Goal: Information Seeking & Learning: Learn about a topic

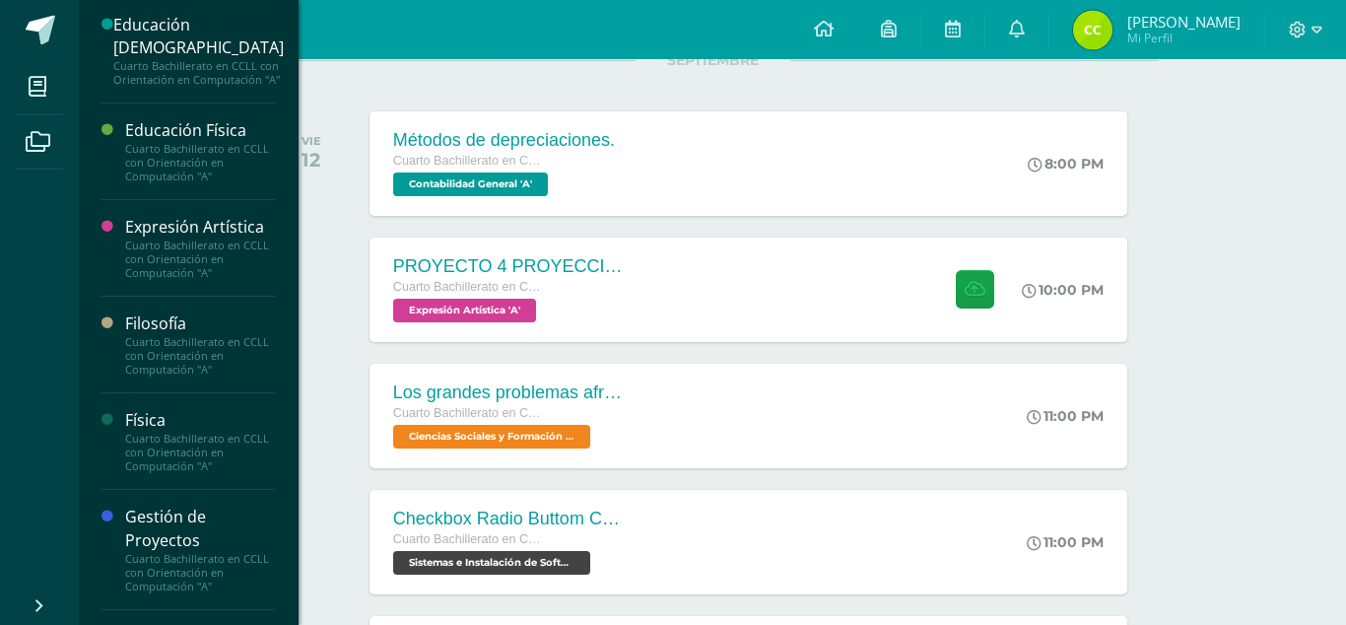
scroll to position [380, 0]
click at [228, 233] on link "Expresión Artística Cuarto Bachillerato en CCLL con Orientación en Computación …" at bounding box center [200, 251] width 150 height 64
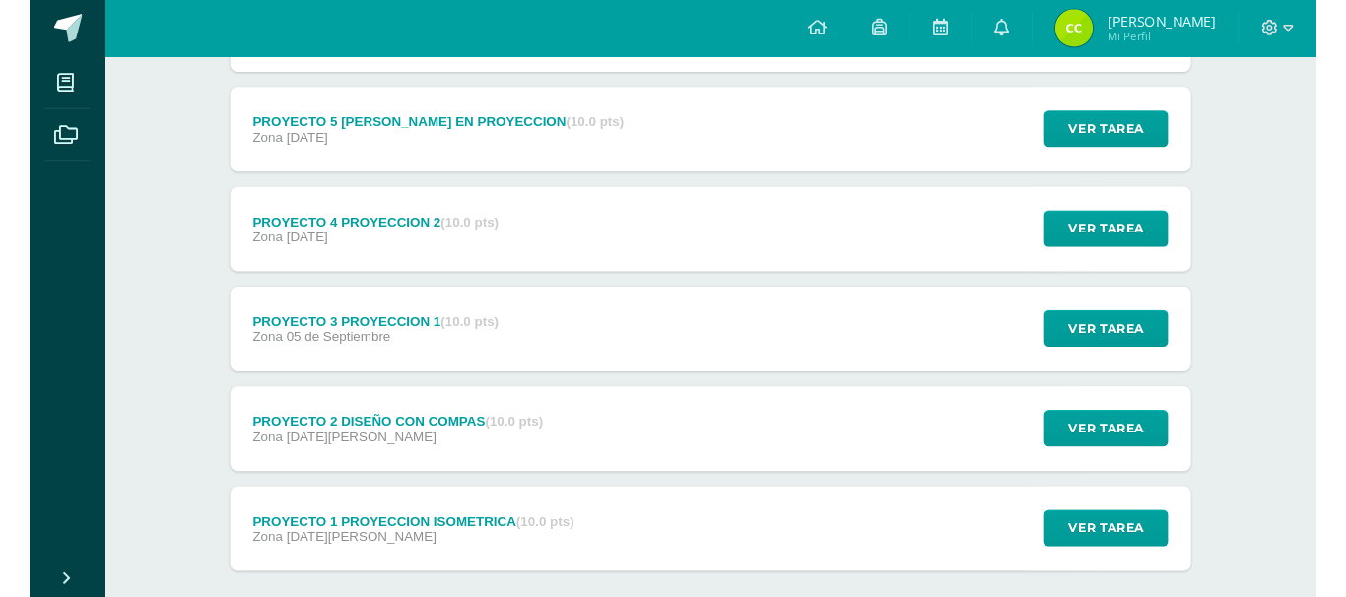
scroll to position [579, 0]
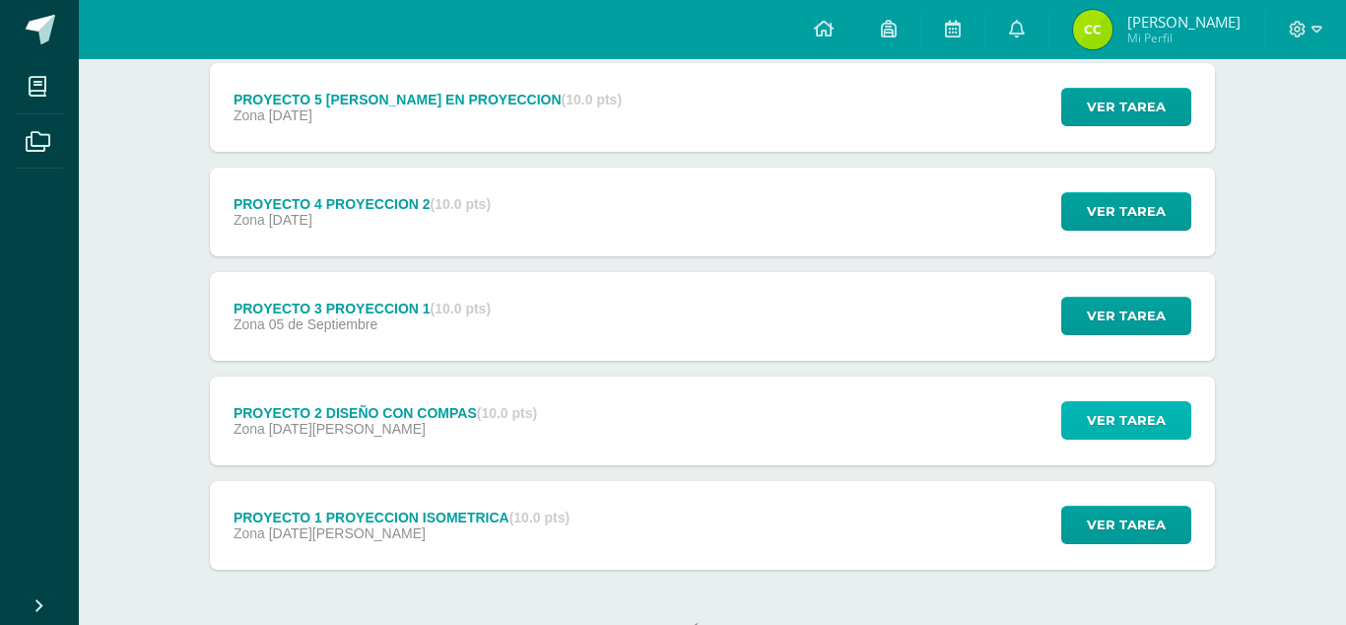
click at [1109, 402] on span "Ver tarea" at bounding box center [1126, 420] width 79 height 36
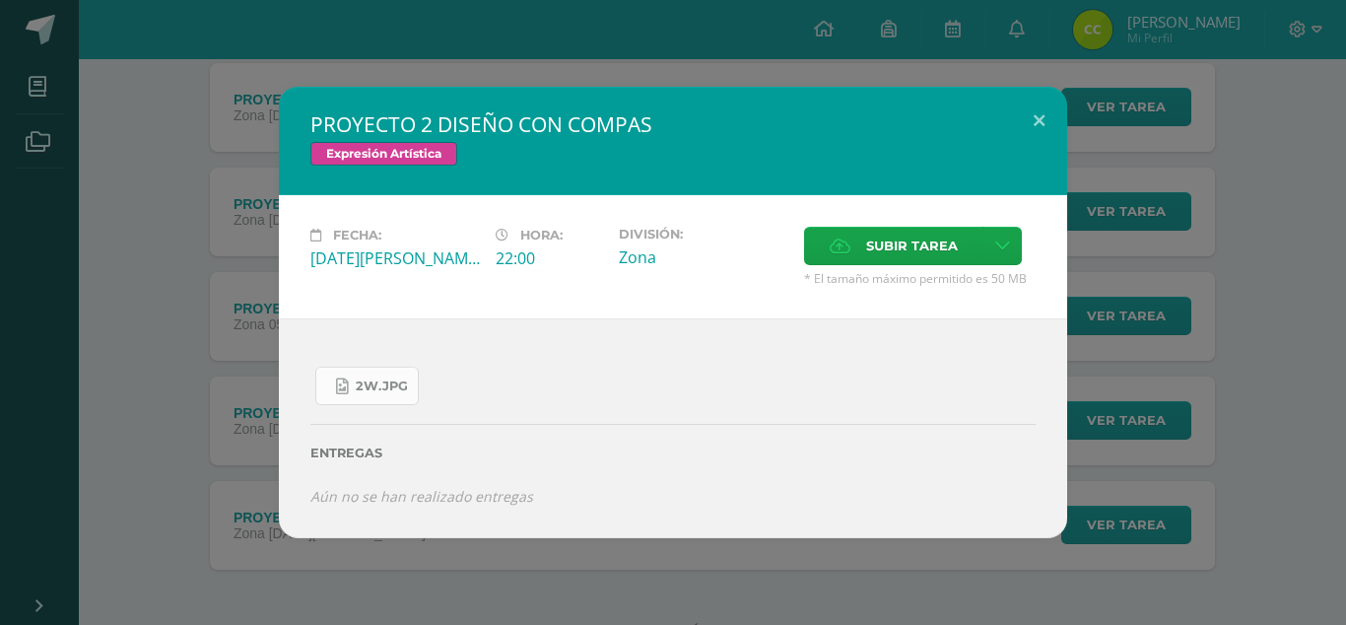
click at [376, 394] on span "2W.jpg" at bounding box center [382, 387] width 52 height 16
click at [106, 272] on div "PROYECTO 2 DISEÑO CON COMPAS Expresión Artística Fecha: [DATE][PERSON_NAME] Hor…" at bounding box center [673, 312] width 1331 height 450
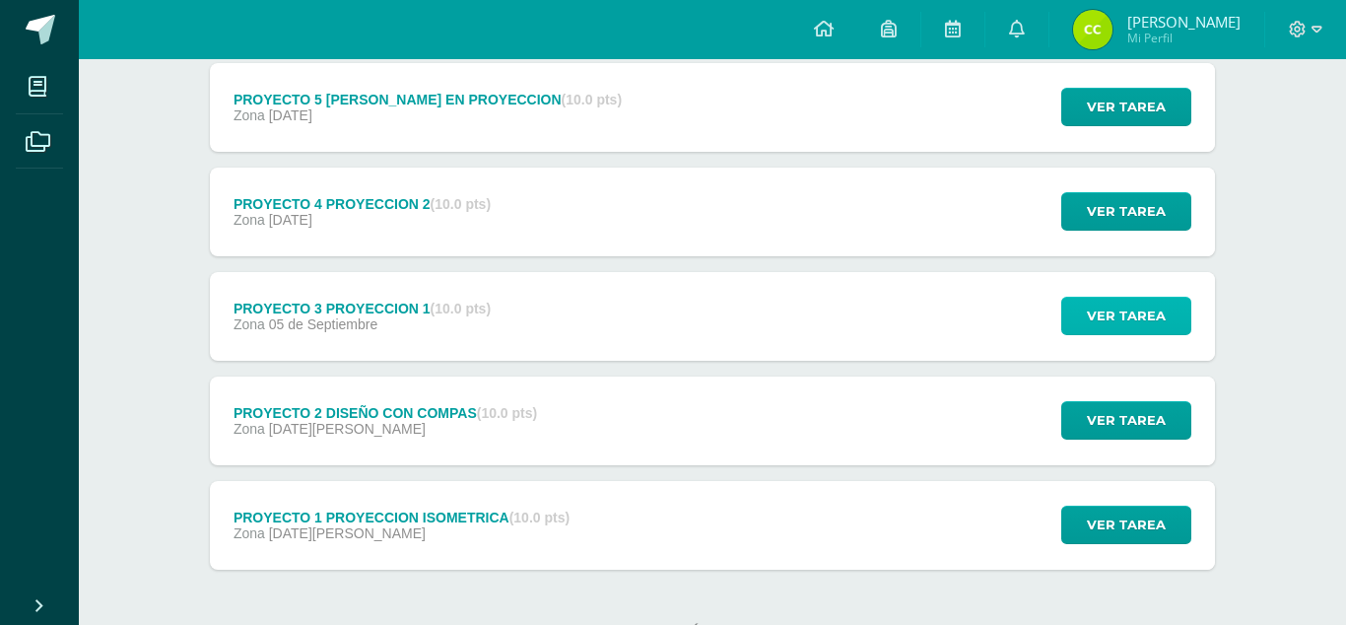
click at [1130, 298] on span "Ver tarea" at bounding box center [1126, 316] width 79 height 36
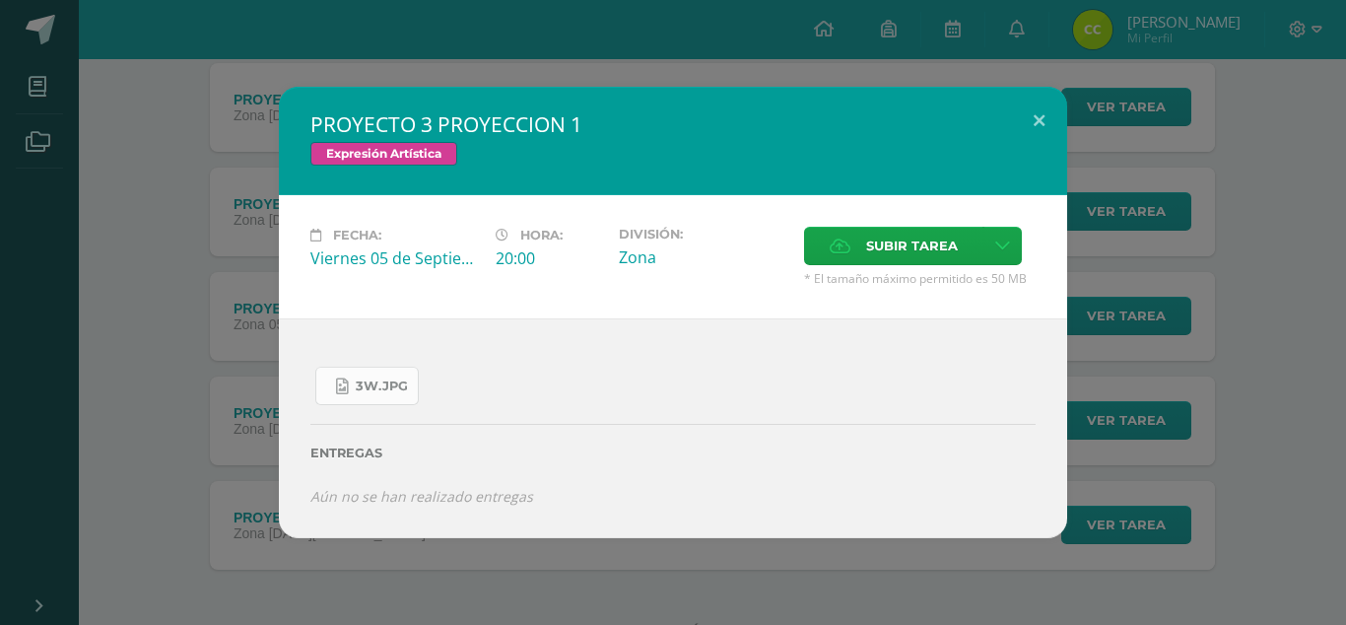
click at [381, 394] on span "3W.jpg" at bounding box center [382, 387] width 52 height 16
click at [148, 197] on div "PROYECTO 3 PROYECCION 1 Expresión Artística Fecha: [DATE] Hora: 20:00 División:" at bounding box center [673, 312] width 1331 height 450
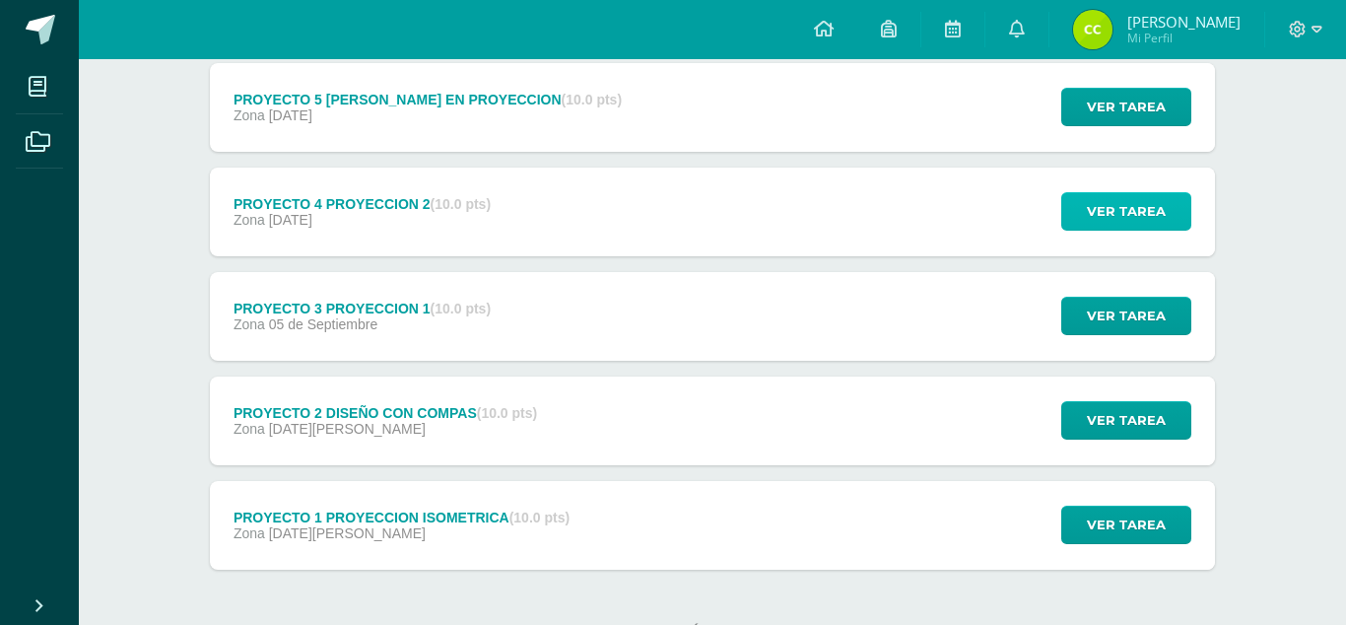
click at [1122, 193] on span "Ver tarea" at bounding box center [1126, 211] width 79 height 36
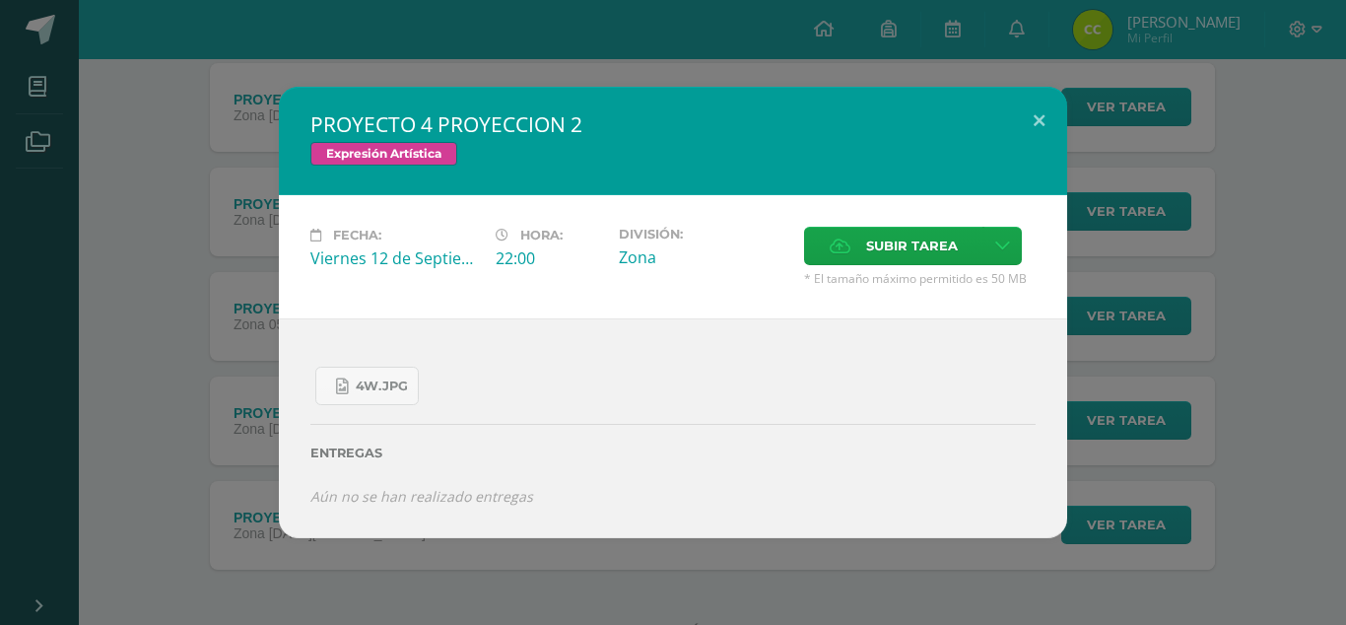
click at [157, 394] on div "PROYECTO 4 PROYECCION 2 Expresión Artística Fecha: [DATE] Hora: 22:00 División:" at bounding box center [673, 312] width 1331 height 450
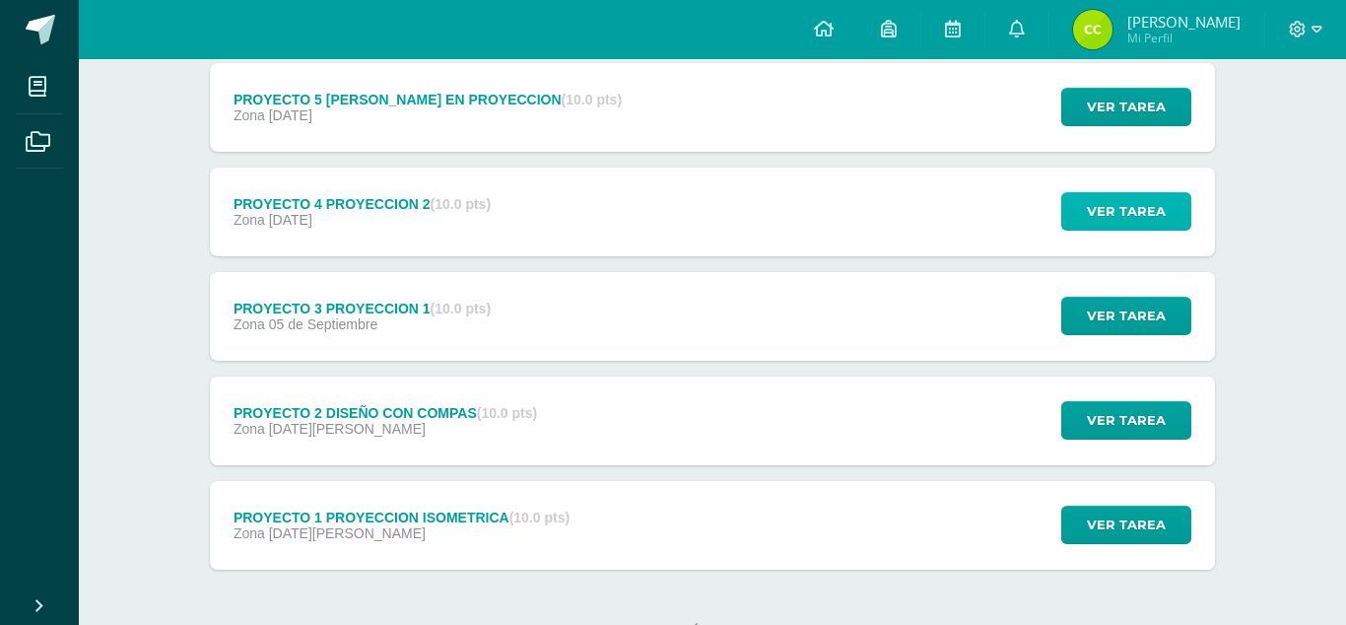
click at [1082, 192] on button "Ver tarea" at bounding box center [1127, 211] width 130 height 38
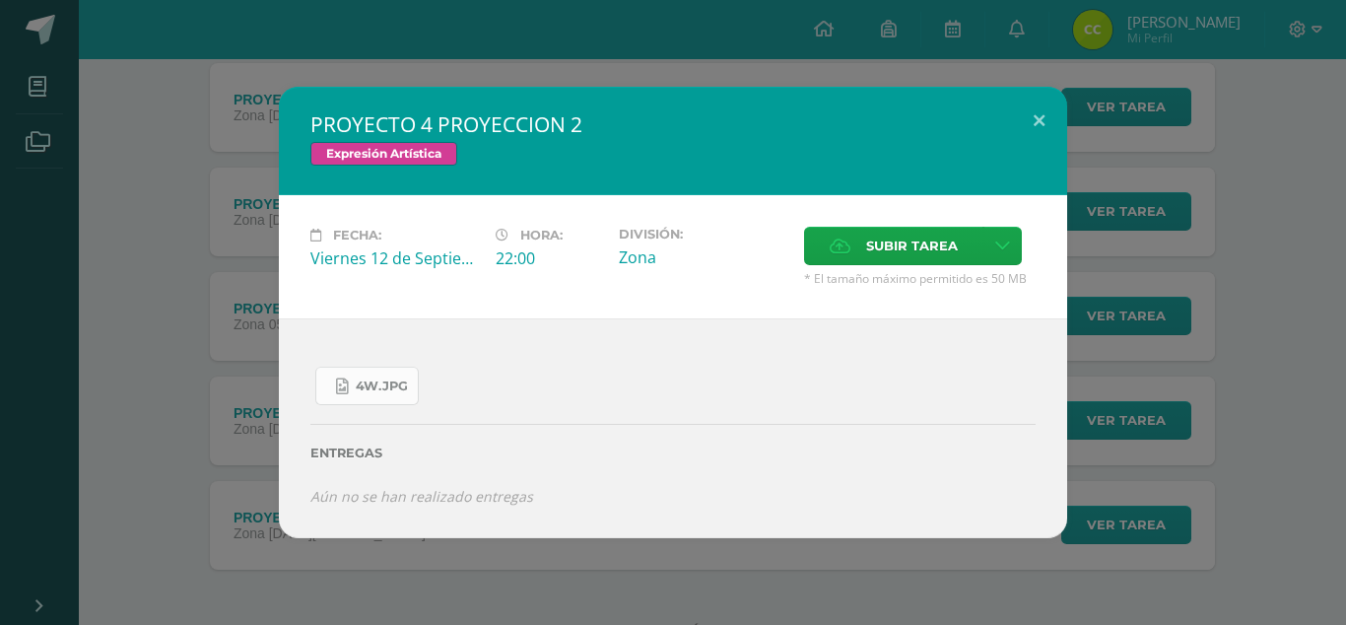
click at [393, 396] on link "4W.jpg" at bounding box center [366, 386] width 103 height 38
click at [161, 137] on div "PROYECTO 4 PROYECCION 2 Expresión Artística Fecha: [DATE] Hora: 22:00 División:" at bounding box center [673, 312] width 1331 height 450
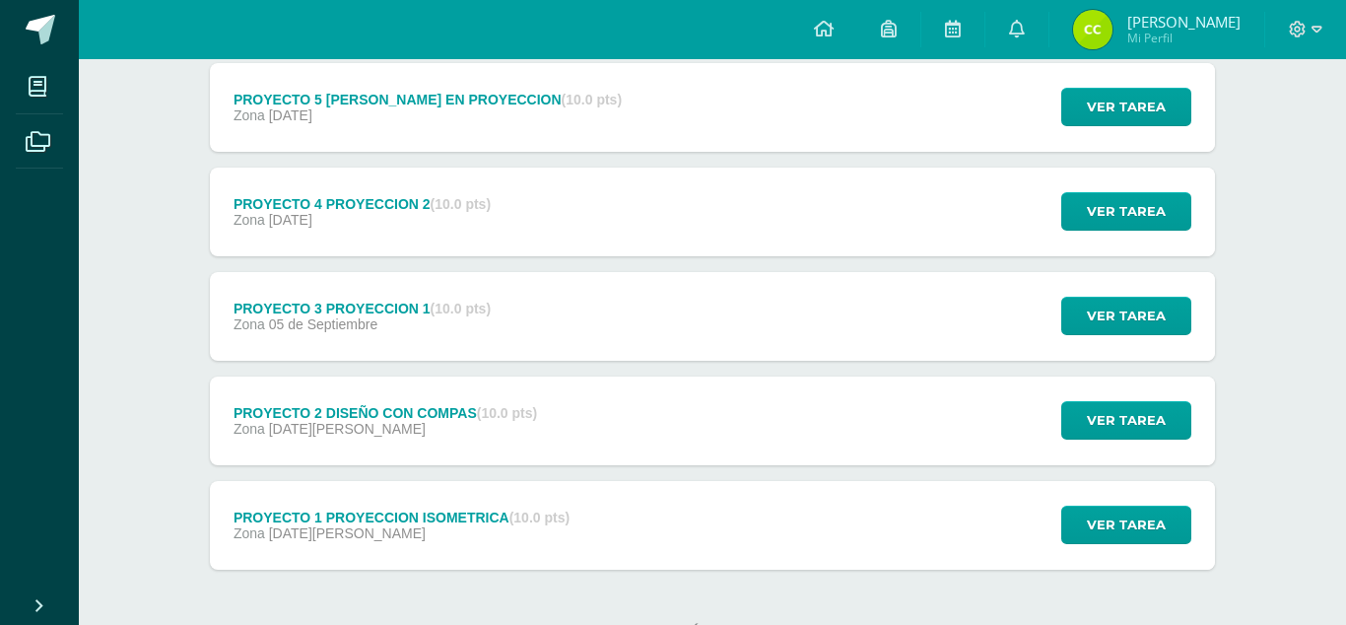
click at [50, 35] on span at bounding box center [41, 30] width 30 height 30
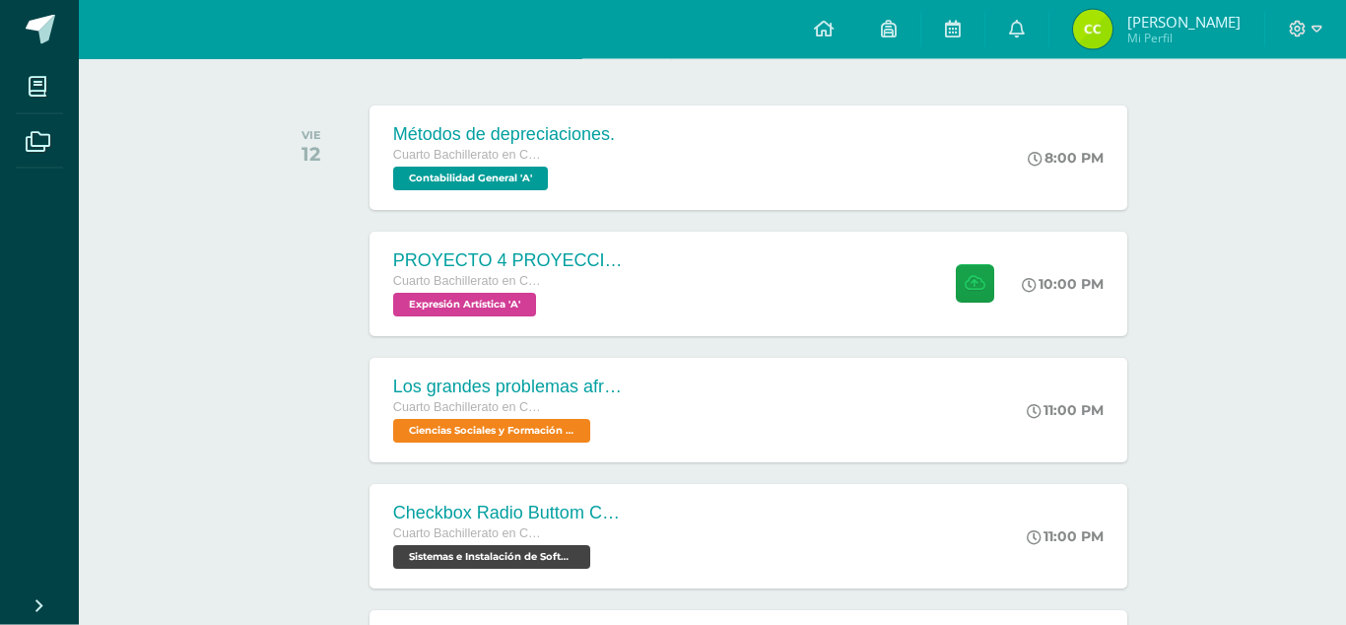
scroll to position [298, 0]
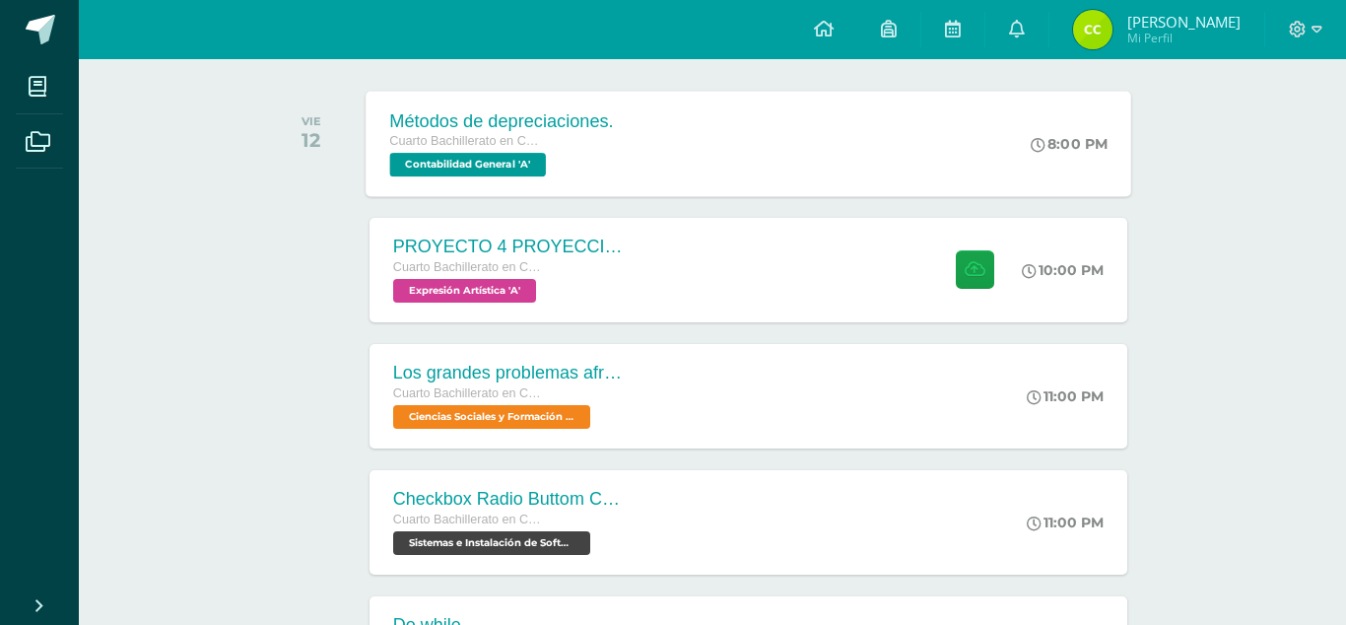
click at [423, 126] on div "Métodos de depreciaciones." at bounding box center [501, 120] width 224 height 21
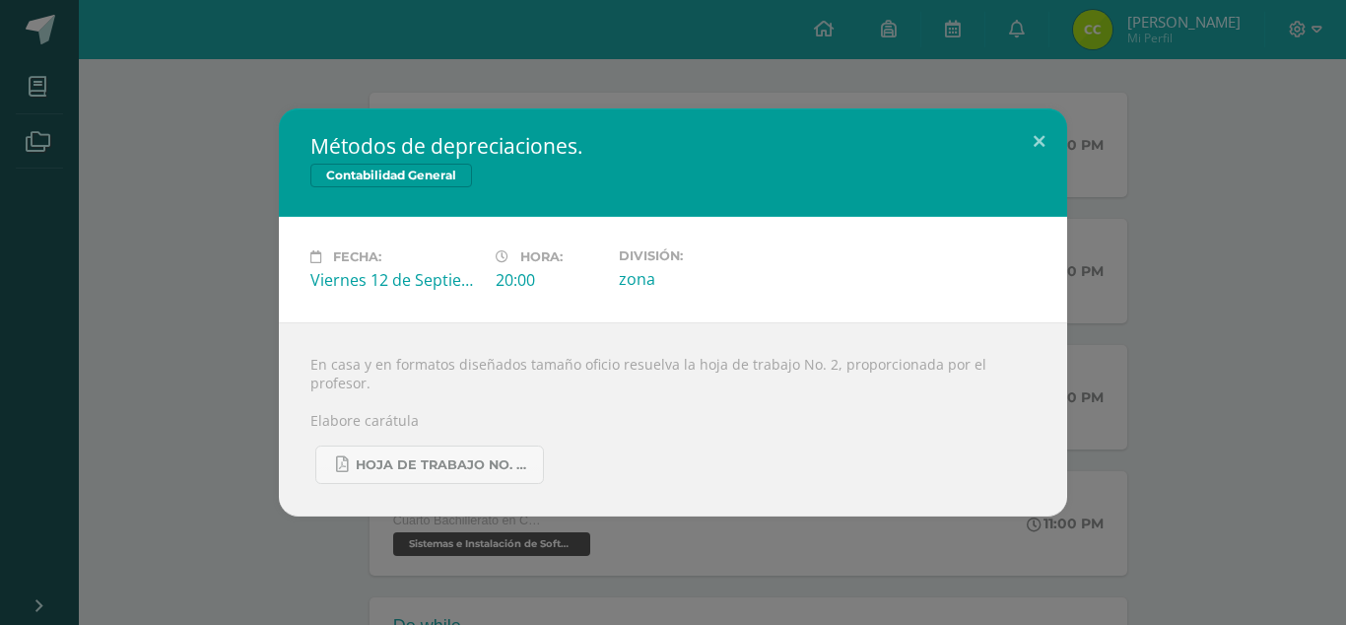
click at [219, 220] on div "Métodos de depreciaciones. Contabilidad General Fecha: Viernes 12 de Septiembre…" at bounding box center [673, 312] width 1331 height 408
